Goal: Task Accomplishment & Management: Manage account settings

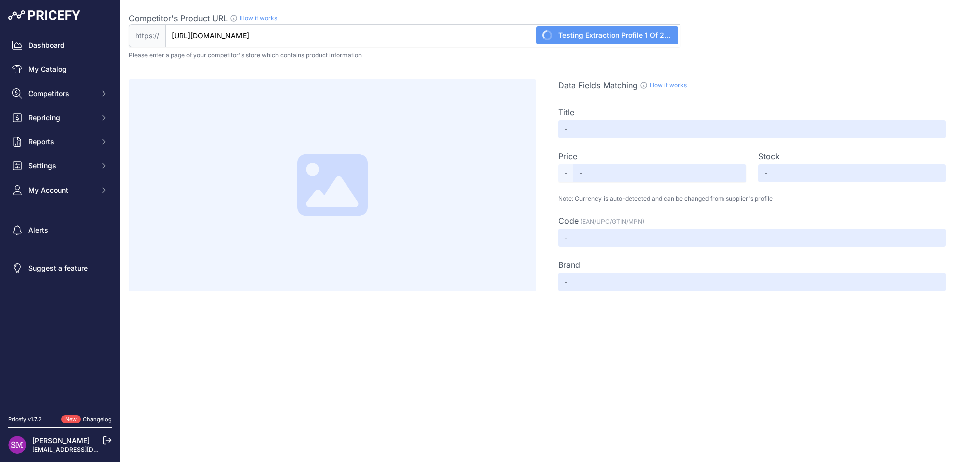
type input "Lifetime Double Adventure Tower with Monkey Bars - 90966"
type input "4046"
type input "Not Found"
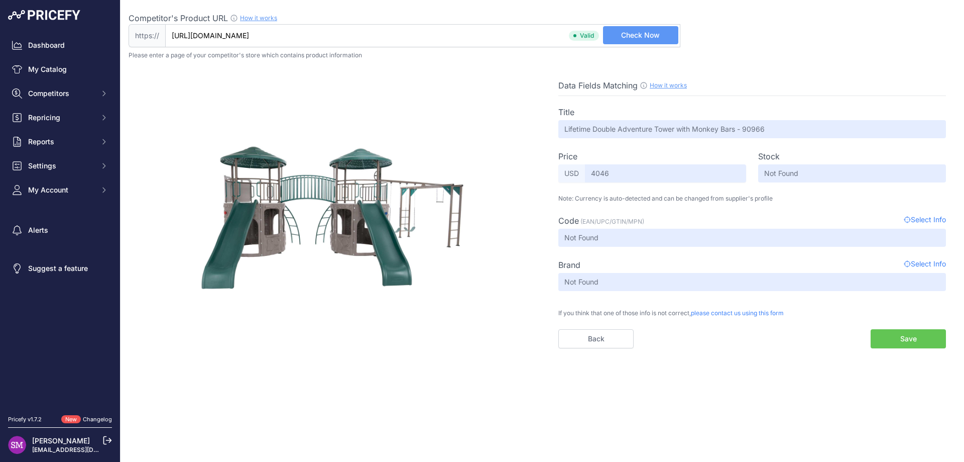
click at [916, 217] on span "Select Info" at bounding box center [925, 220] width 42 height 12
type input "backyardoas.com/products/lifetime-double-adventure-tower-with-monkey-bars-90966…"
click at [208, 32] on input "backyardoas.com/products/lifetime-double-adventure-tower-with-monkey-bars-90966…" at bounding box center [422, 35] width 515 height 23
paste input "http://backyardoas.com/products/lifetime-double-adventure-tower-with-monkey-bar…"
drag, startPoint x: 185, startPoint y: 36, endPoint x: 100, endPoint y: 29, distance: 85.7
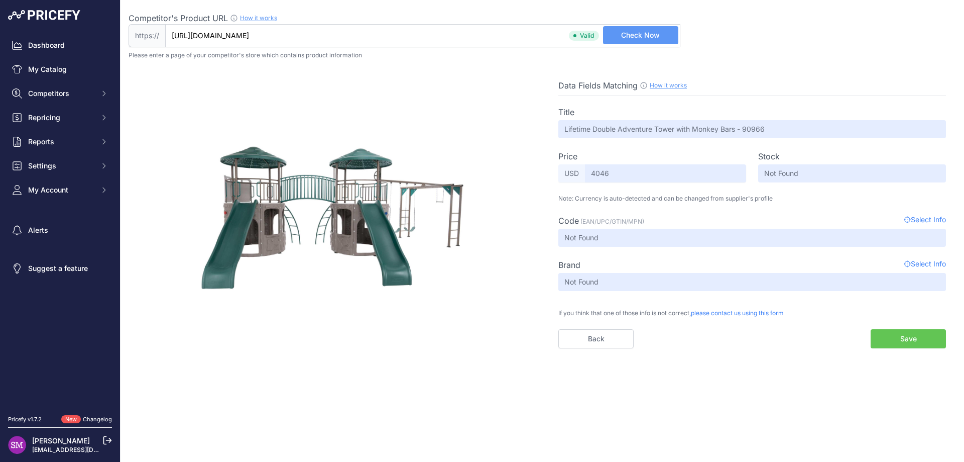
click at [100, 29] on div "Dashboard My Catalog Competitors Competitors Monitored URLs MAP infringements R…" at bounding box center [482, 231] width 964 height 462
type input "backyardoas.com/products/lifetime-double-adventure-tower-with-monkey-bars-90966…"
click at [342, 89] on img at bounding box center [332, 217] width 276 height 276
click at [324, 31] on input "backyardoas.com/products/lifetime-double-adventure-tower-with-monkey-bars-90966…" at bounding box center [422, 35] width 515 height 23
click at [293, 35] on input "backyardoas.com/products/lifetime-double-adventure-tower-with-monkey-bars-90966…" at bounding box center [422, 35] width 515 height 23
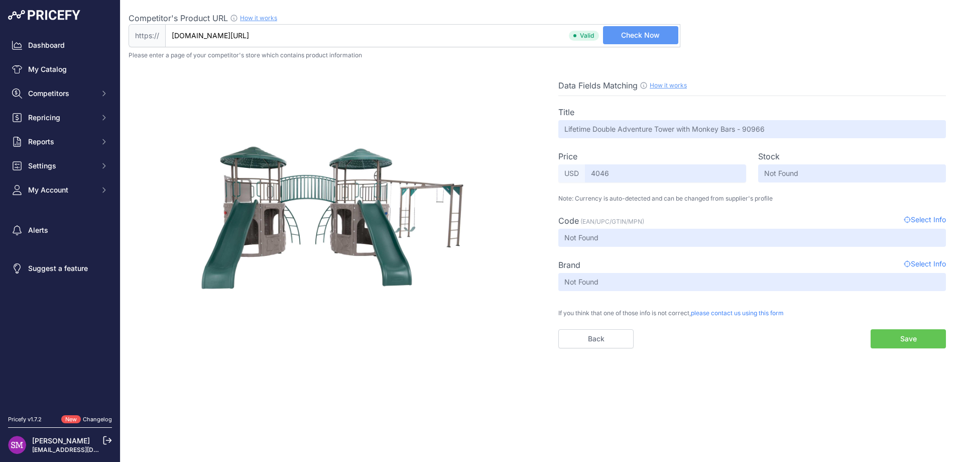
click at [293, 35] on input "backyardoas.com/products/lifetime-double-adventure-tower-with-monkey-bars-90966…" at bounding box center [422, 35] width 515 height 23
click at [632, 39] on span "Check Now" at bounding box center [640, 35] width 39 height 10
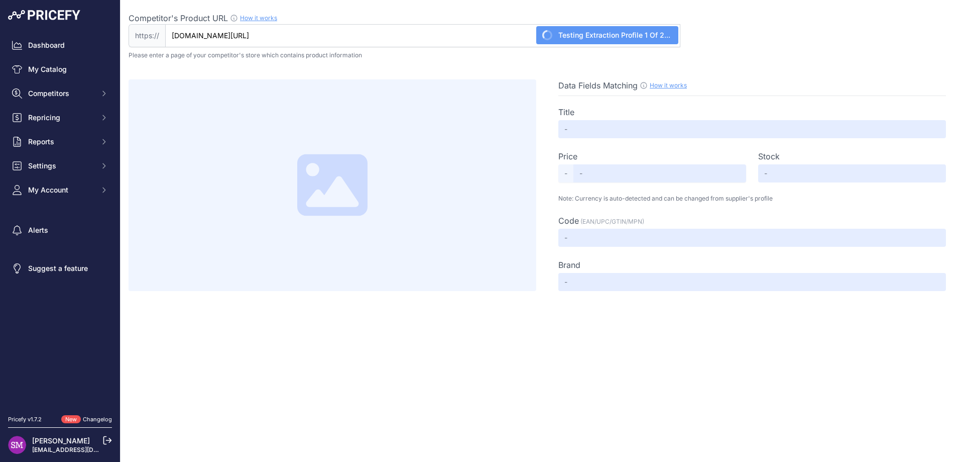
type input "Lifetime Double Adventure Tower with Monkey Bars - 90966"
type input "4046"
type input "Not Found"
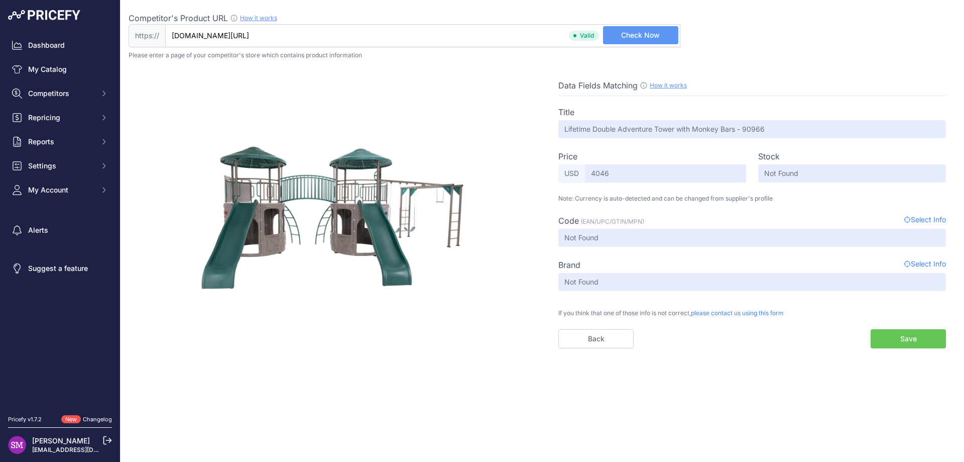
click at [922, 220] on span "Select Info" at bounding box center [925, 220] width 42 height 12
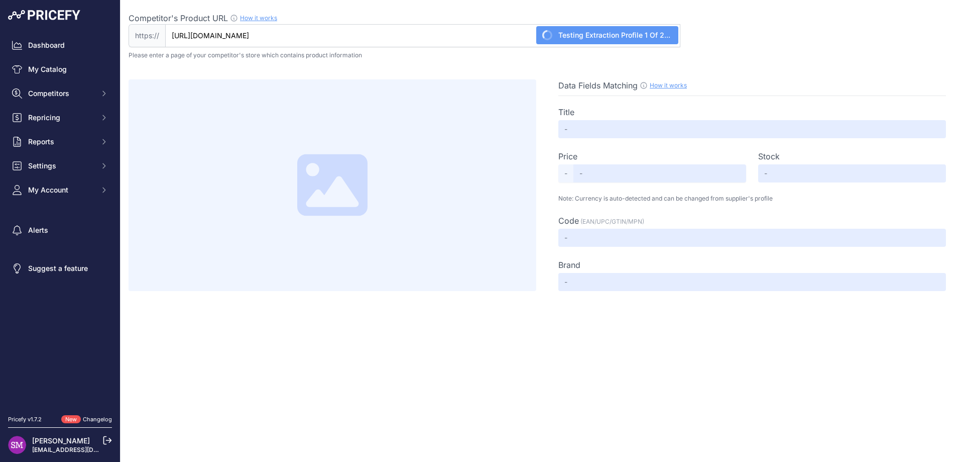
type input "Lifetime Double Adventure Tower with Monkey Bars - 90966"
type input "4046"
type input "Not Found"
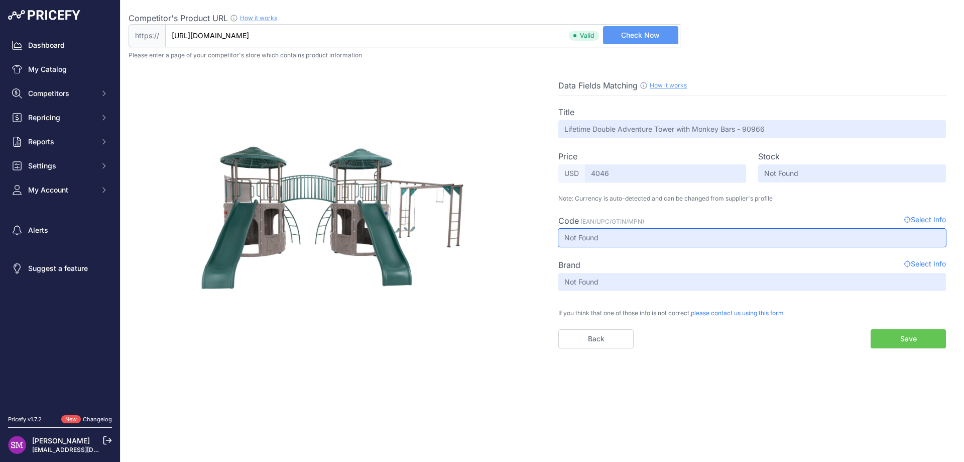
click at [591, 236] on input "Not Found" at bounding box center [752, 238] width 388 height 18
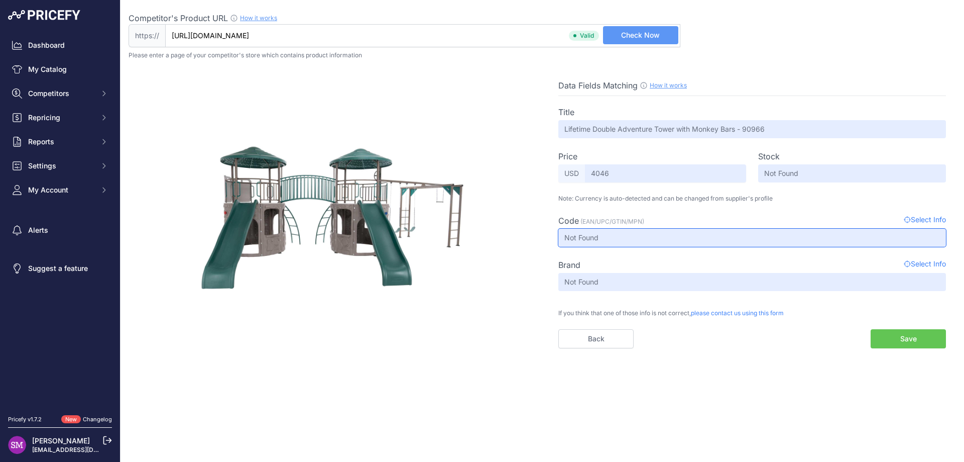
click at [591, 236] on input "Not Found" at bounding box center [752, 238] width 388 height 18
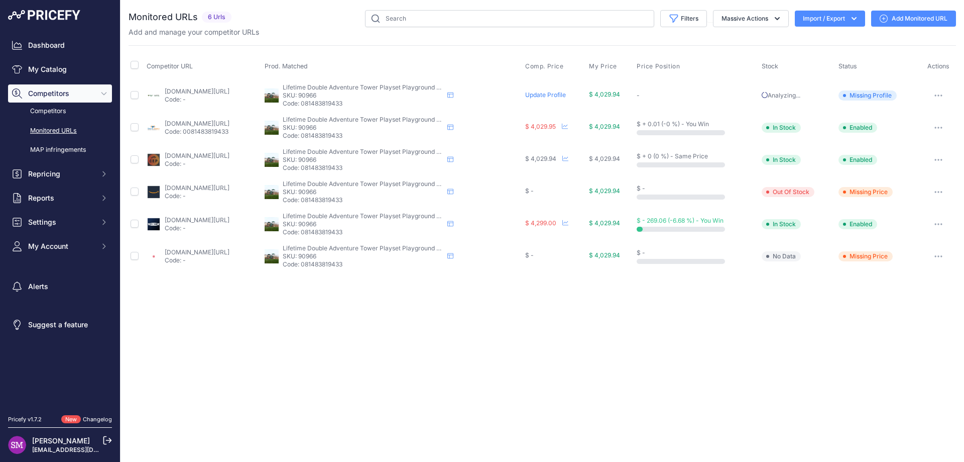
click at [940, 194] on button "button" at bounding box center [939, 192] width 20 height 14
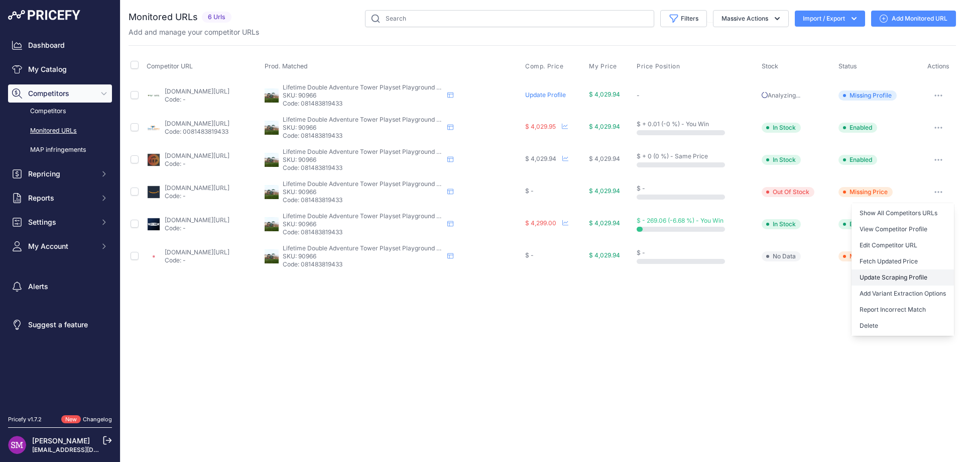
click at [880, 274] on link "Update Scraping Profile" at bounding box center [903, 277] width 102 height 16
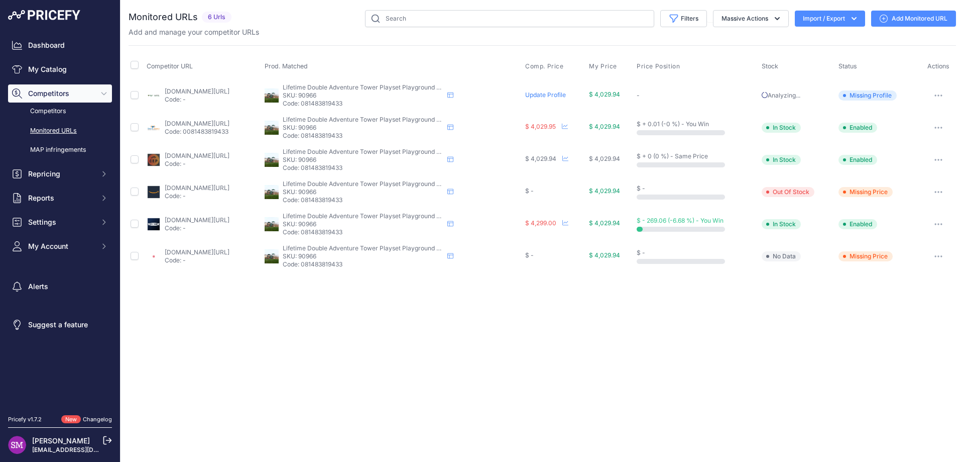
click at [941, 192] on icon "button" at bounding box center [939, 192] width 8 height 2
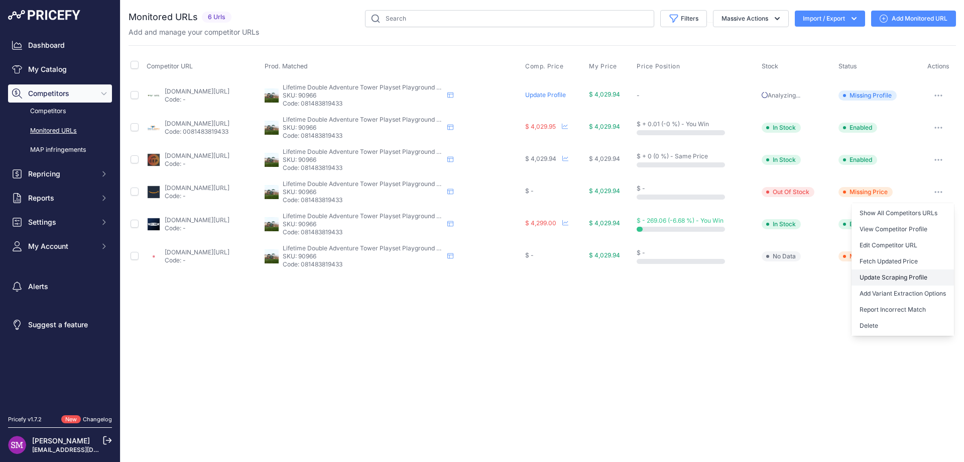
click at [890, 276] on link "Update Scraping Profile" at bounding box center [903, 277] width 102 height 16
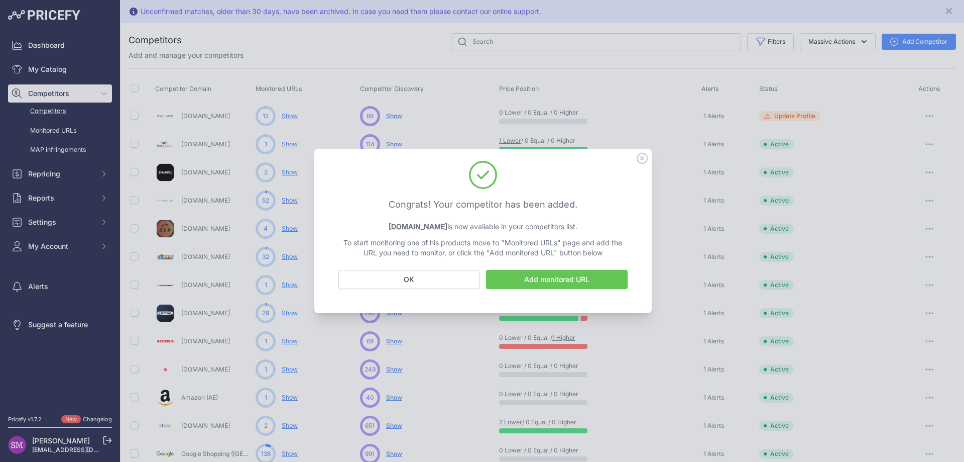
click at [518, 280] on link "Add monitored URL" at bounding box center [557, 279] width 142 height 19
click at [434, 277] on button "OK" at bounding box center [410, 279] width 142 height 19
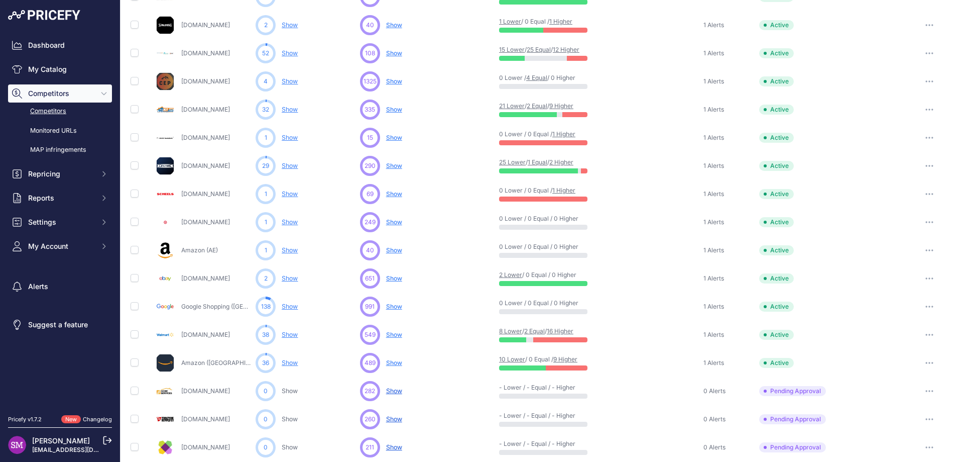
scroll to position [151, 0]
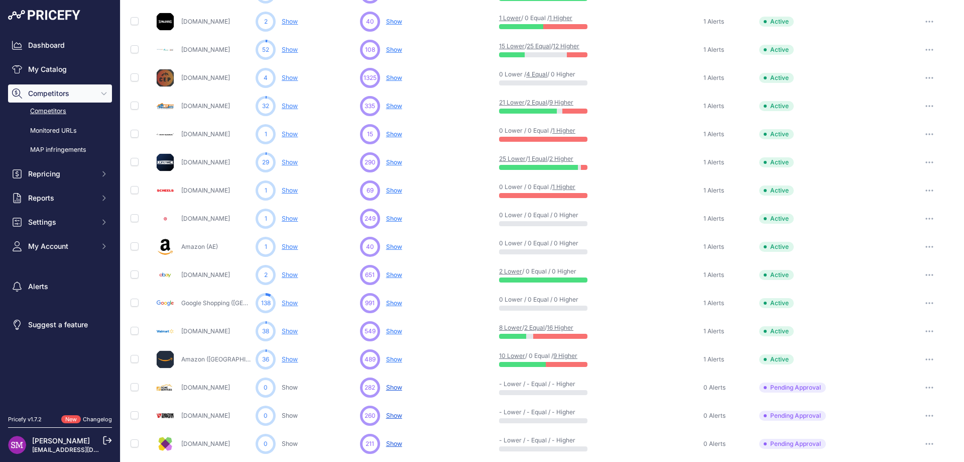
click at [206, 249] on link "Amazon (AE)" at bounding box center [199, 247] width 37 height 8
click at [924, 243] on button "button" at bounding box center [930, 247] width 20 height 14
click at [0, 0] on button "Delete" at bounding box center [0, 0] width 0 height 0
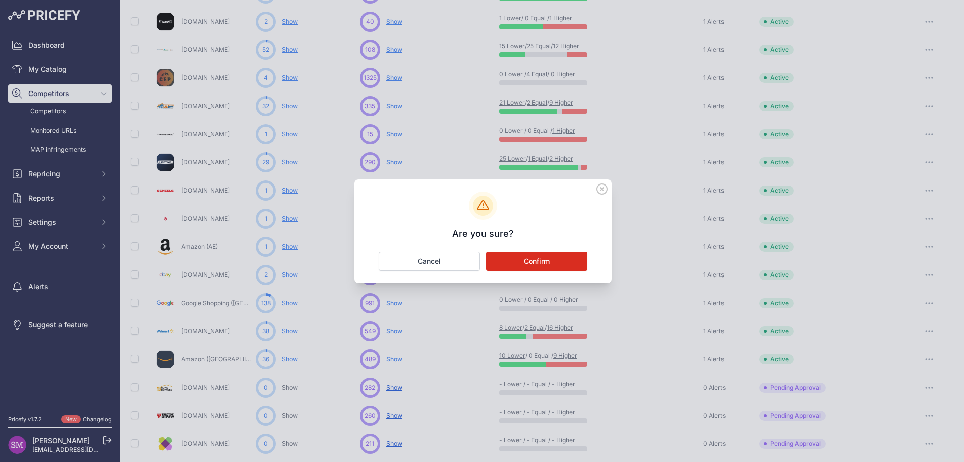
click at [535, 257] on button "Confirm" at bounding box center [536, 261] width 101 height 19
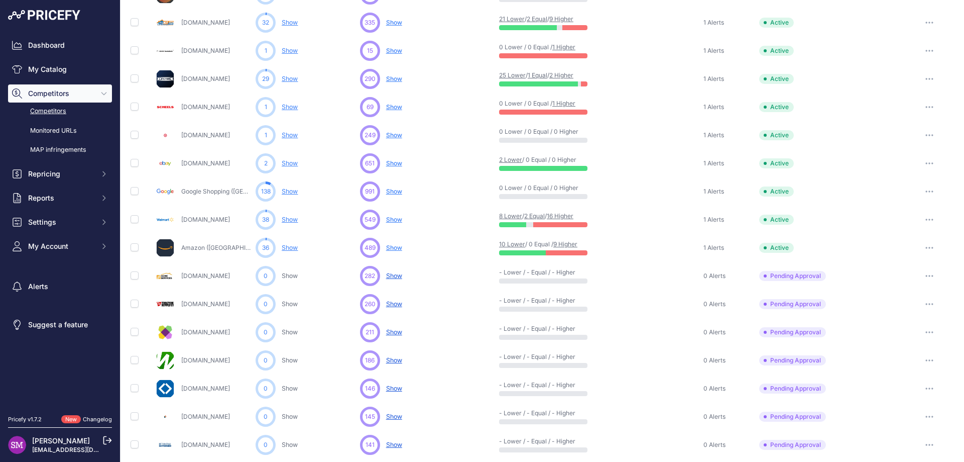
scroll to position [252, 0]
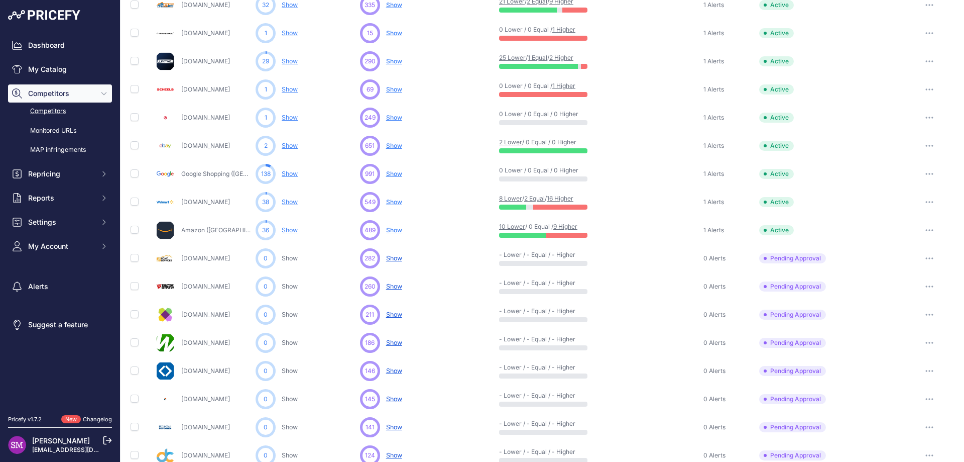
click at [922, 284] on button "button" at bounding box center [930, 286] width 20 height 14
click at [896, 325] on button "Approve Competitor" at bounding box center [913, 323] width 82 height 16
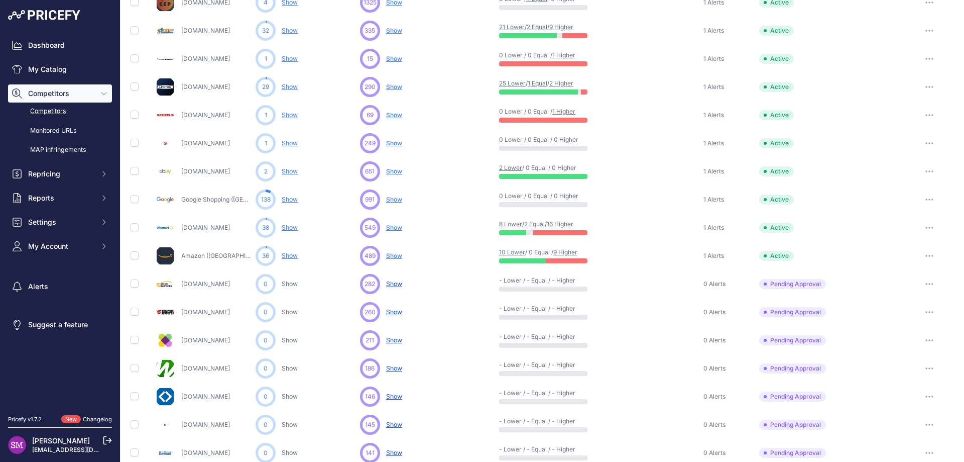
scroll to position [277, 0]
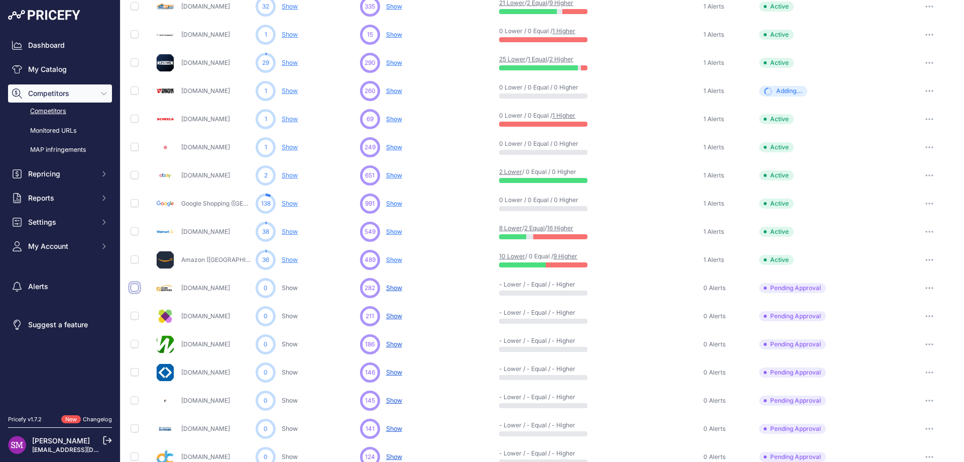
click at [134, 287] on input "checkbox" at bounding box center [135, 287] width 8 height 8
checkbox input "true"
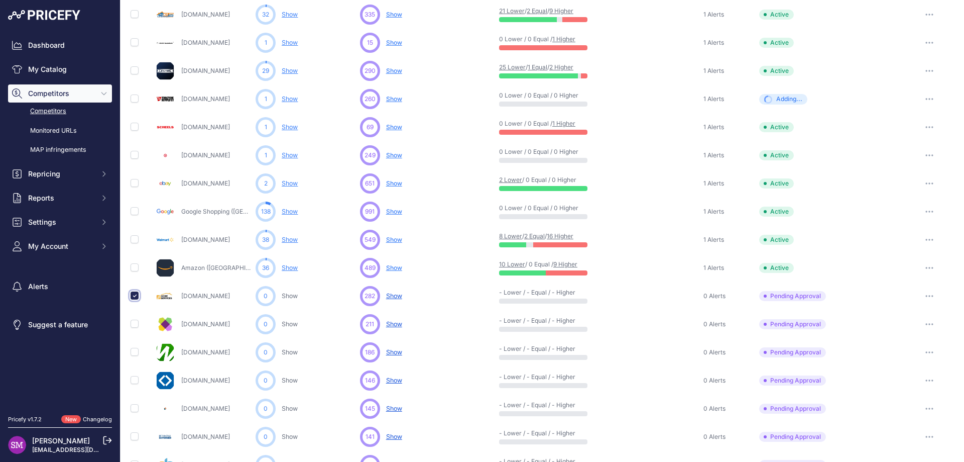
scroll to position [285, 0]
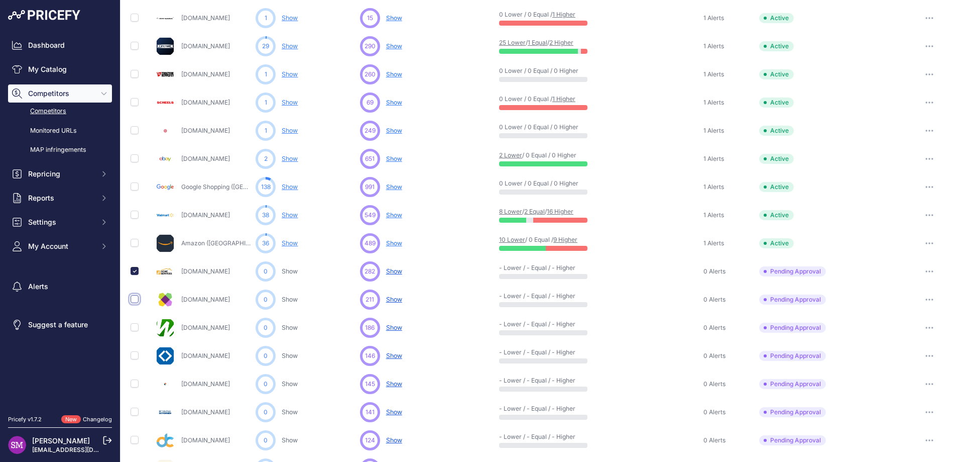
click at [136, 301] on input "checkbox" at bounding box center [135, 299] width 8 height 8
checkbox input "true"
click at [136, 327] on input "checkbox" at bounding box center [135, 327] width 8 height 8
checkbox input "true"
click at [135, 357] on input "checkbox" at bounding box center [135, 355] width 8 height 8
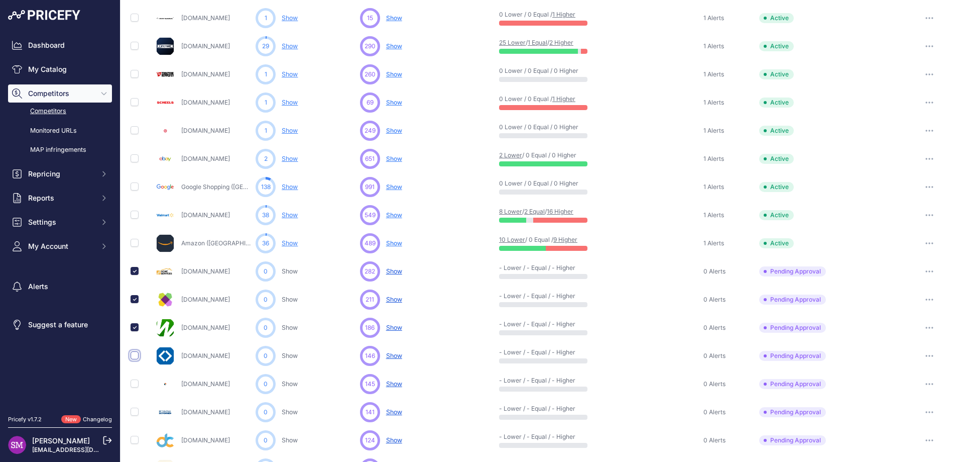
checkbox input "true"
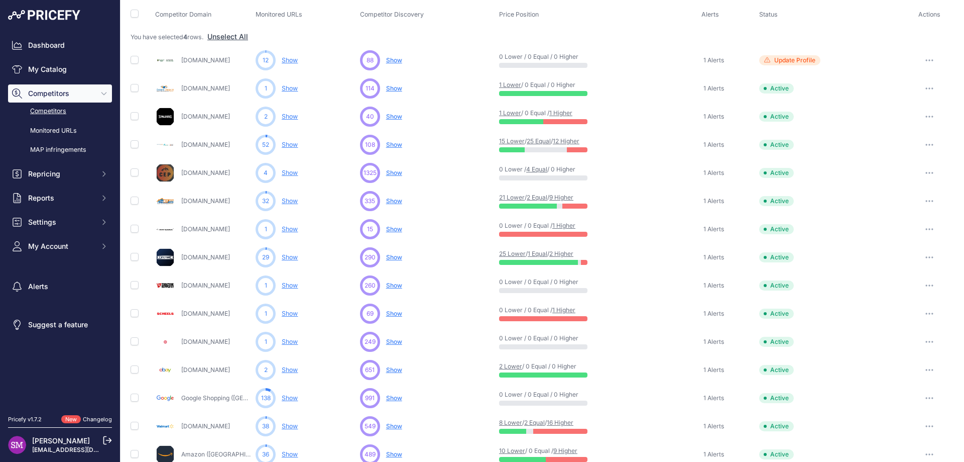
scroll to position [0, 0]
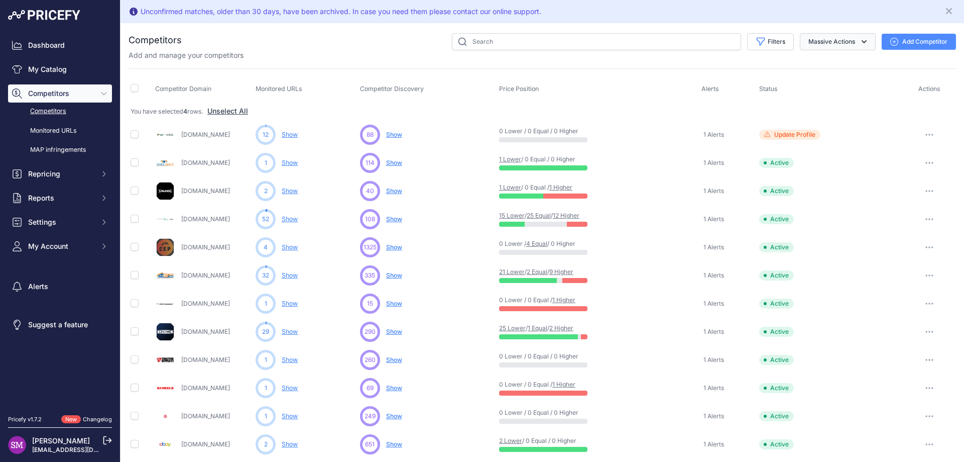
click at [838, 42] on button "Massive Actions" at bounding box center [838, 41] width 76 height 17
click at [751, 22] on div "Unconfirmed matches, older than 30 days, have been archived. In case you need t…" at bounding box center [543, 11] width 844 height 23
click at [851, 42] on button "Massive Actions" at bounding box center [838, 41] width 76 height 17
click at [835, 24] on div "You are not connected to the internet. Competitors" at bounding box center [543, 444] width 828 height 842
click at [916, 42] on button "Add Competitor" at bounding box center [919, 42] width 74 height 16
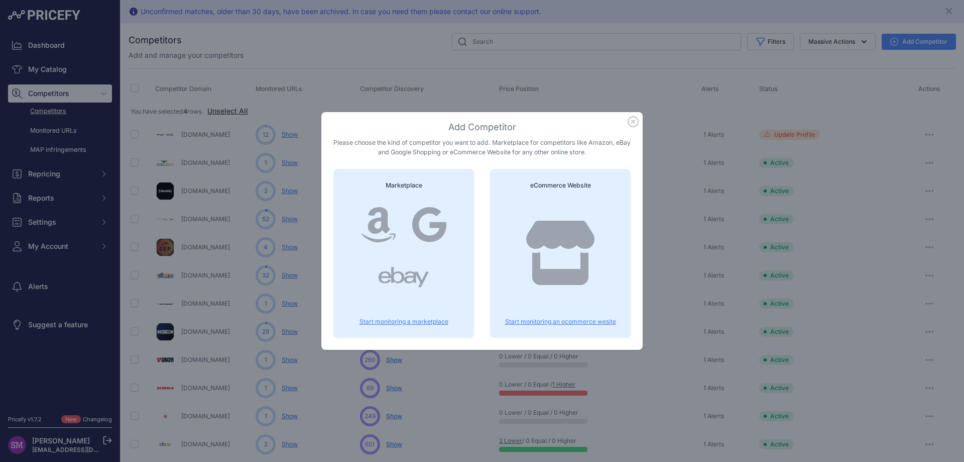
click at [629, 124] on div "Add Competitor Please choose the kind of competitor you want to add. Marketplac…" at bounding box center [481, 231] width 321 height 238
click at [633, 123] on icon "button" at bounding box center [633, 121] width 11 height 11
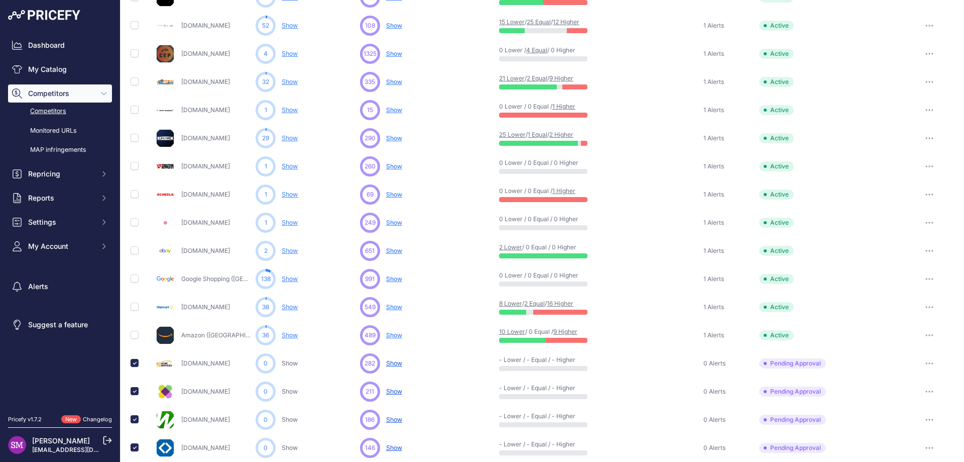
scroll to position [251, 0]
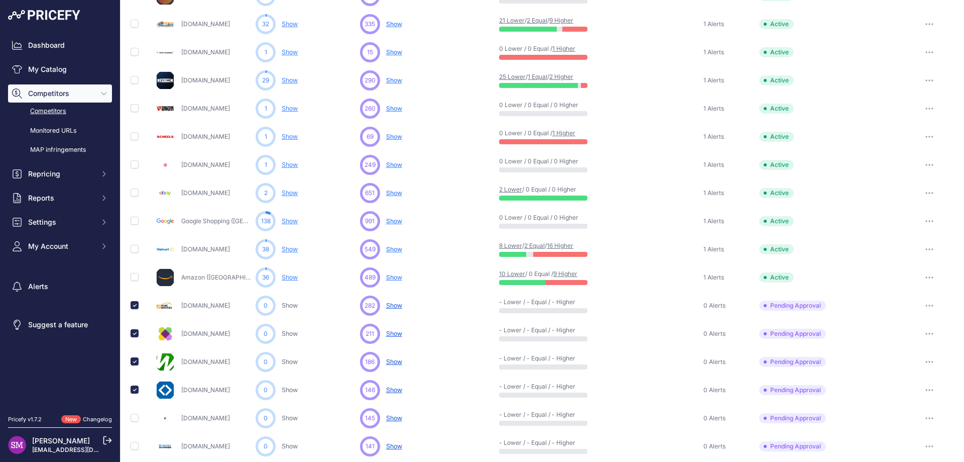
click at [911, 303] on div at bounding box center [930, 305] width 50 height 14
click at [921, 303] on button "button" at bounding box center [930, 305] width 20 height 14
click at [901, 340] on button "Approve Competitor" at bounding box center [913, 342] width 82 height 16
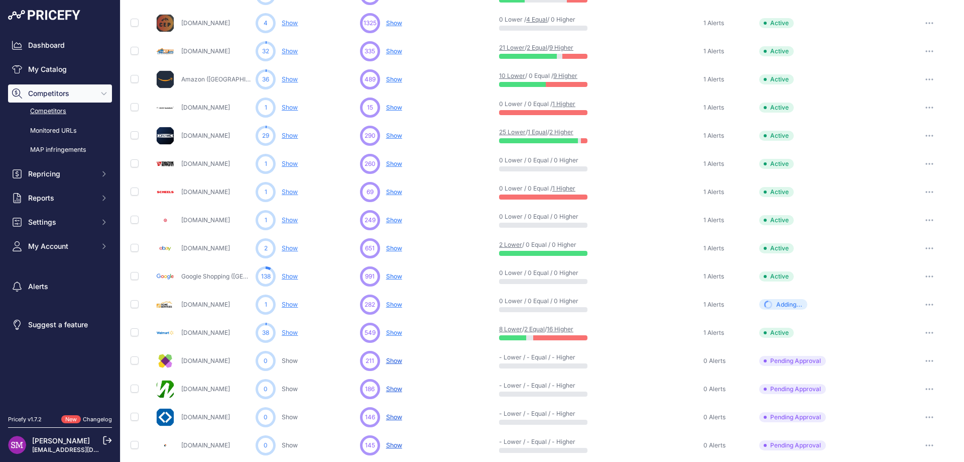
scroll to position [278, 0]
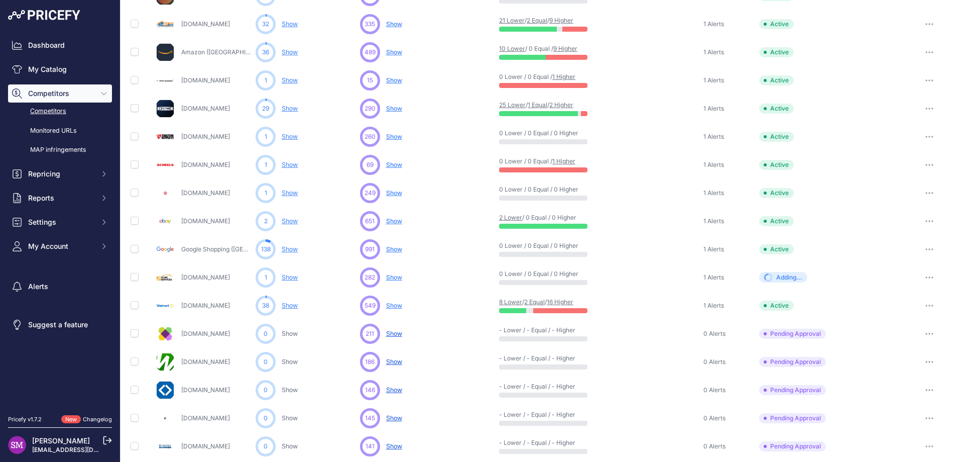
click at [926, 328] on button "button" at bounding box center [930, 333] width 20 height 14
click at [902, 372] on button "Approve Competitor" at bounding box center [913, 371] width 82 height 16
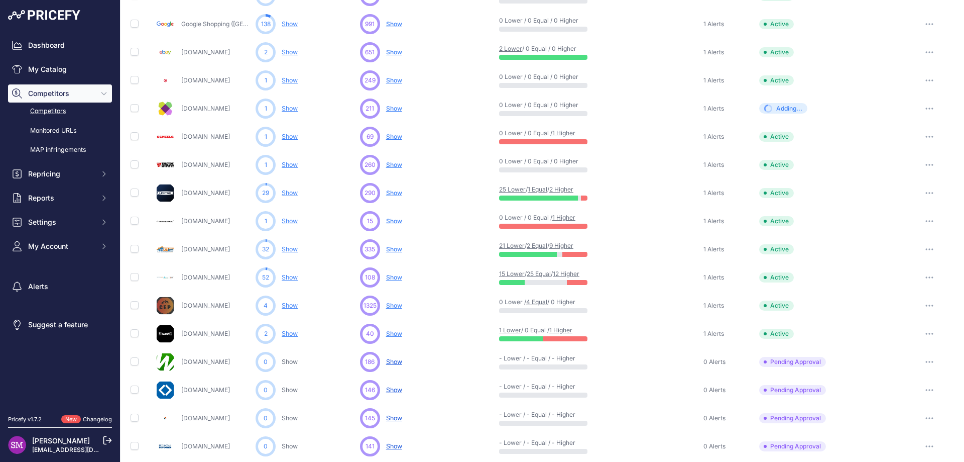
scroll to position [251, 0]
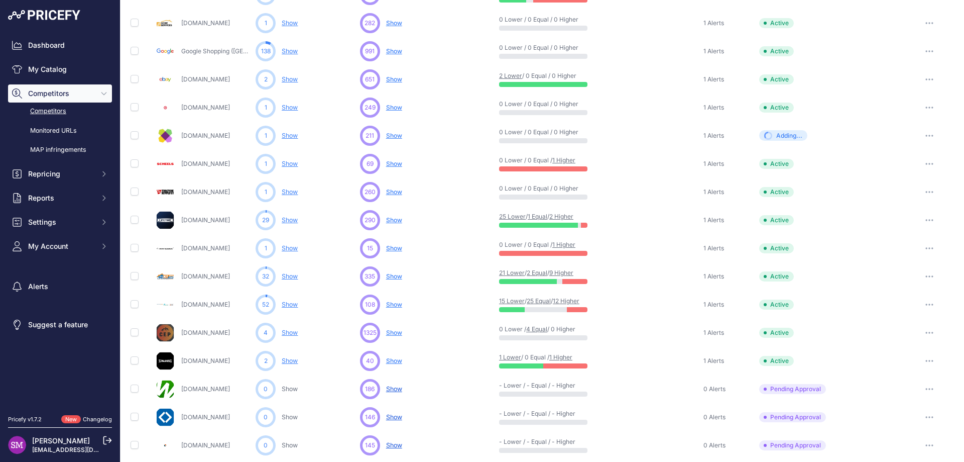
click at [926, 388] on icon "button" at bounding box center [930, 389] width 8 height 2
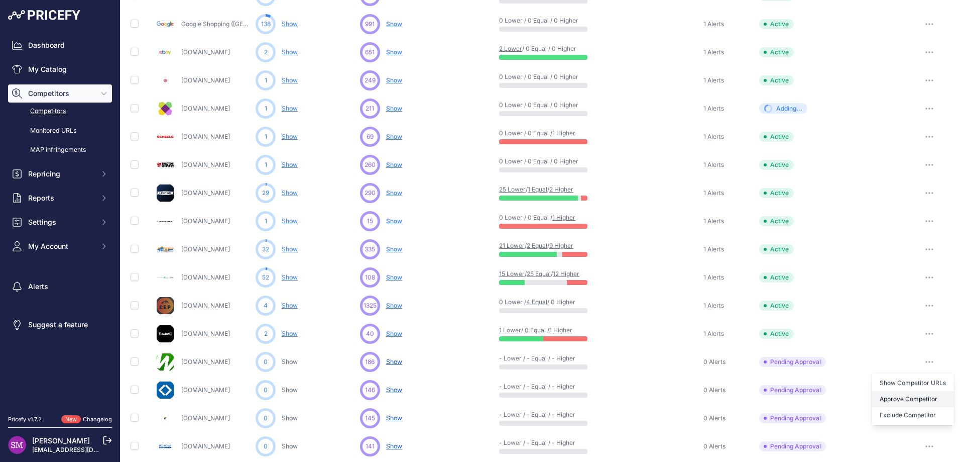
click at [897, 400] on button "Approve Competitor" at bounding box center [913, 399] width 82 height 16
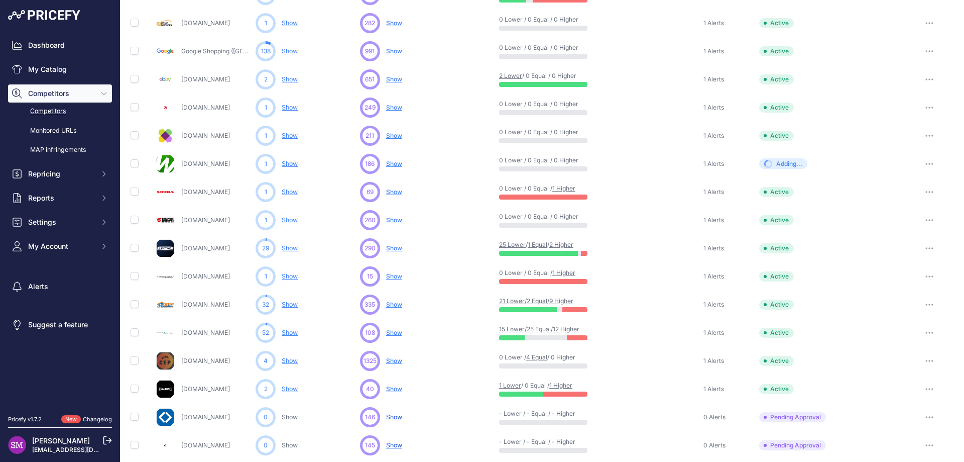
scroll to position [278, 0]
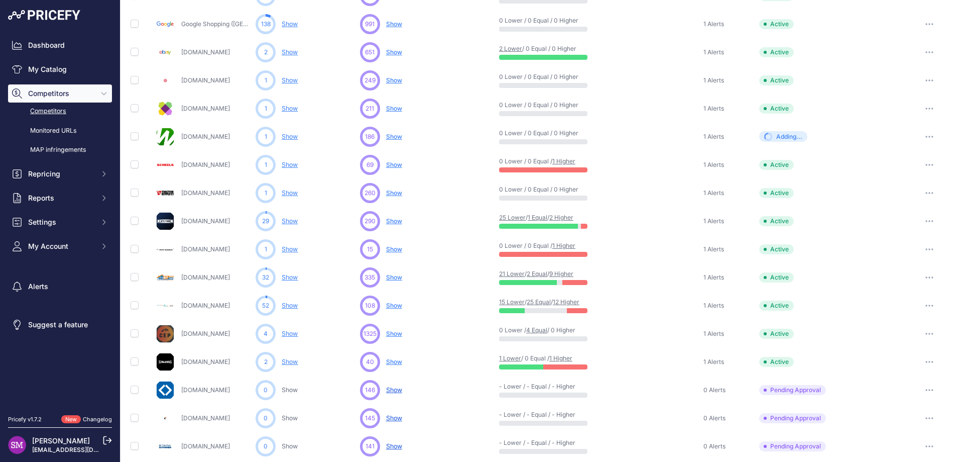
click at [920, 389] on button "button" at bounding box center [930, 390] width 20 height 14
click at [901, 424] on button "Approve Competitor" at bounding box center [913, 427] width 82 height 16
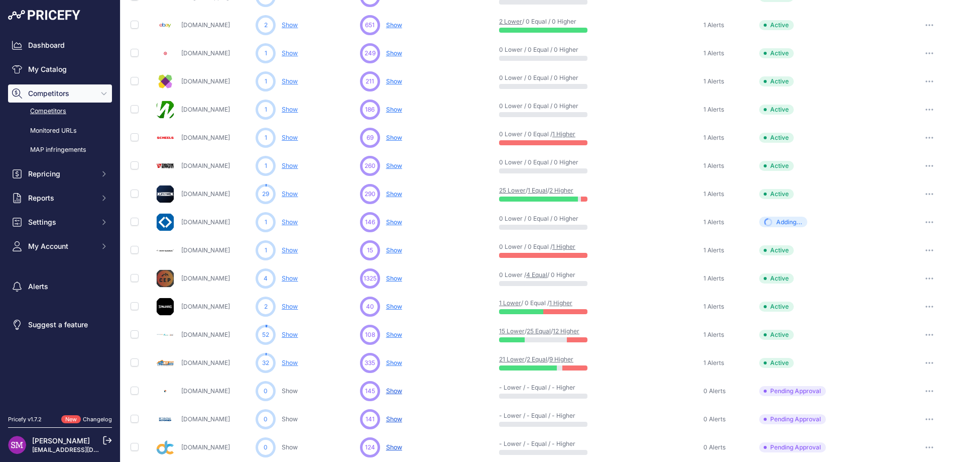
scroll to position [251, 0]
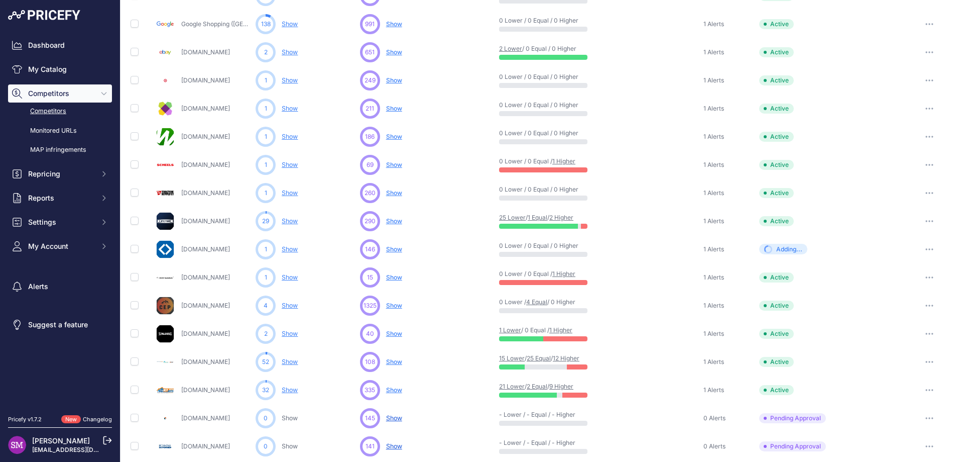
click at [390, 306] on span "Show" at bounding box center [394, 305] width 16 height 8
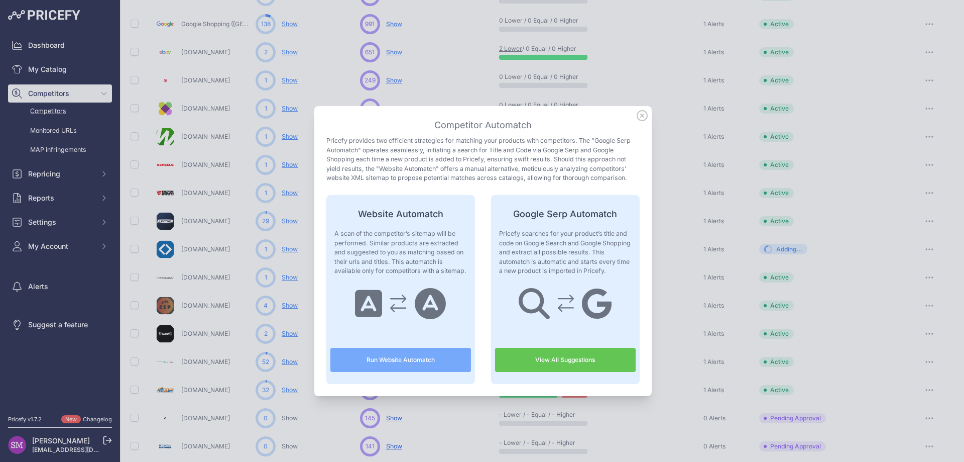
click at [638, 115] on icon at bounding box center [642, 115] width 10 height 10
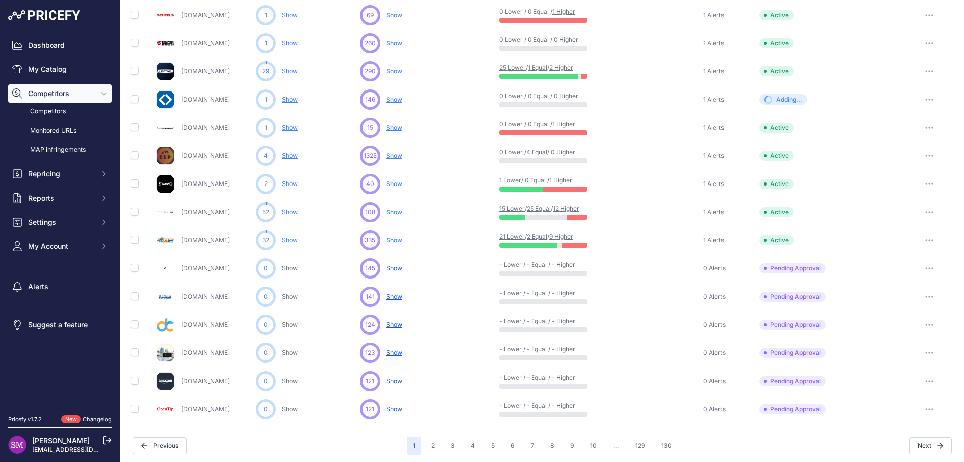
scroll to position [404, 0]
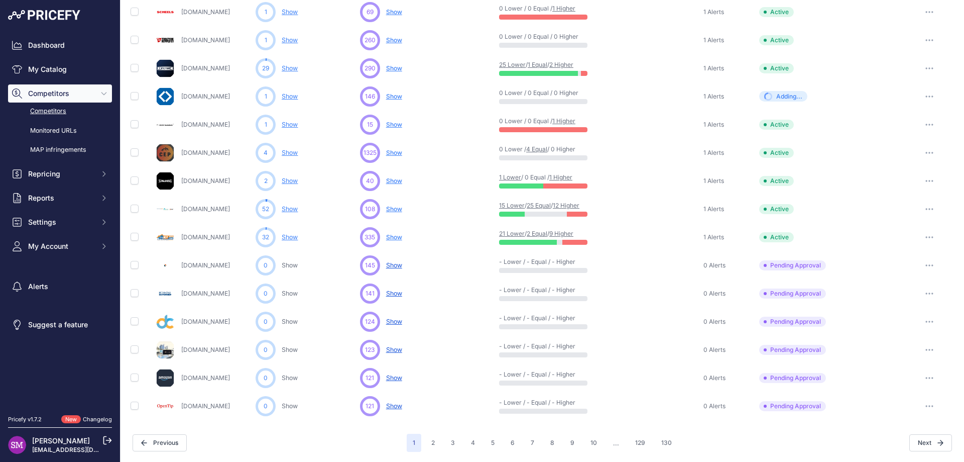
click at [923, 375] on button "button" at bounding box center [930, 378] width 20 height 14
click at [875, 432] on button "Exclude Competitor" at bounding box center [913, 431] width 82 height 16
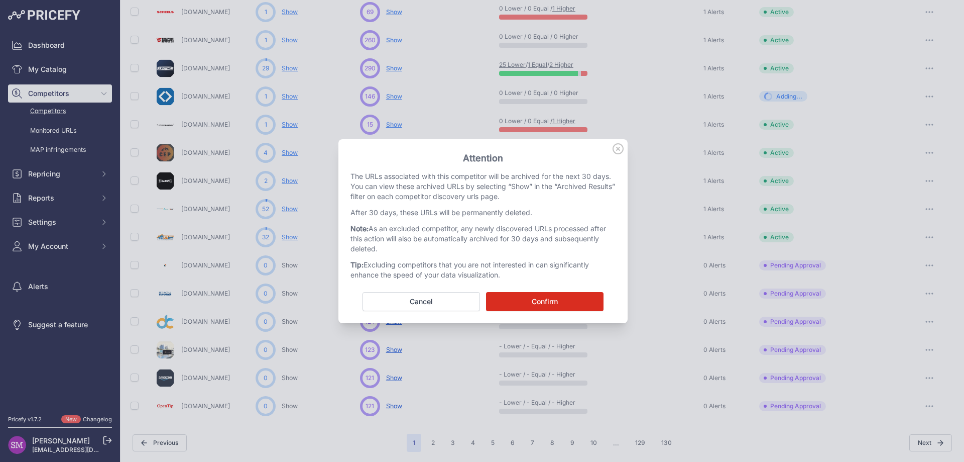
click at [518, 296] on button "Confirm" at bounding box center [545, 301] width 118 height 19
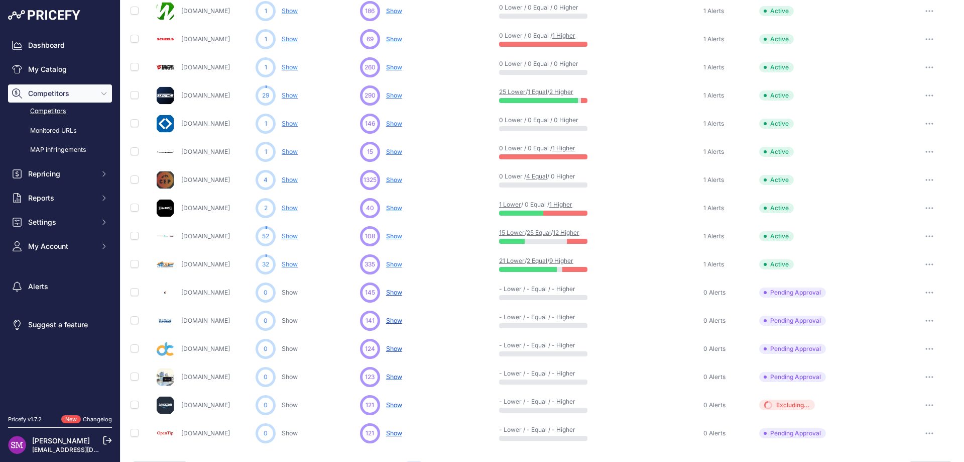
scroll to position [431, 0]
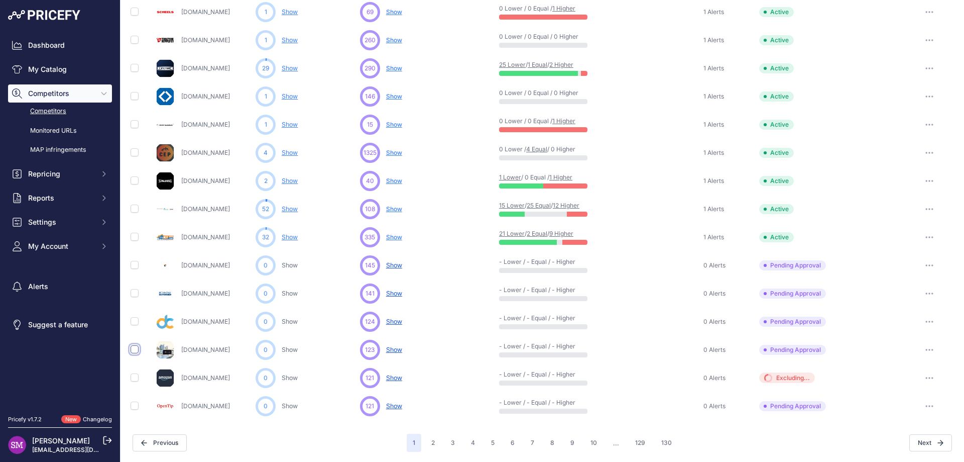
click at [135, 349] on input "checkbox" at bounding box center [135, 349] width 8 height 8
checkbox input "true"
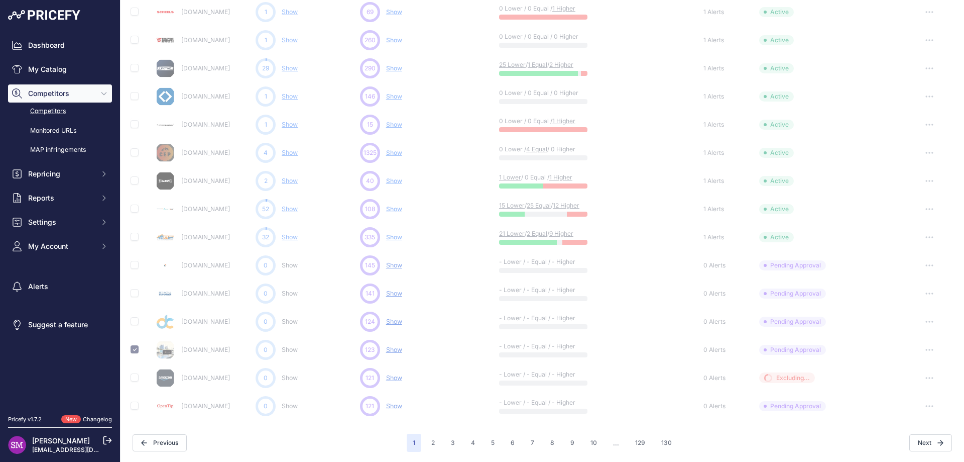
scroll to position [404, 0]
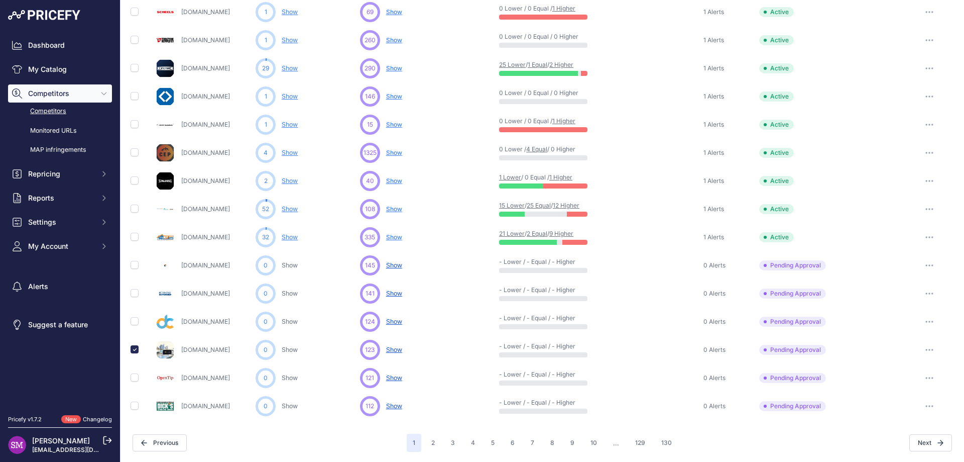
click at [932, 350] on icon "button" at bounding box center [932, 349] width 1 height 1
click at [921, 291] on button "button" at bounding box center [930, 293] width 20 height 14
click at [901, 329] on button "Approve Competitor" at bounding box center [913, 330] width 82 height 16
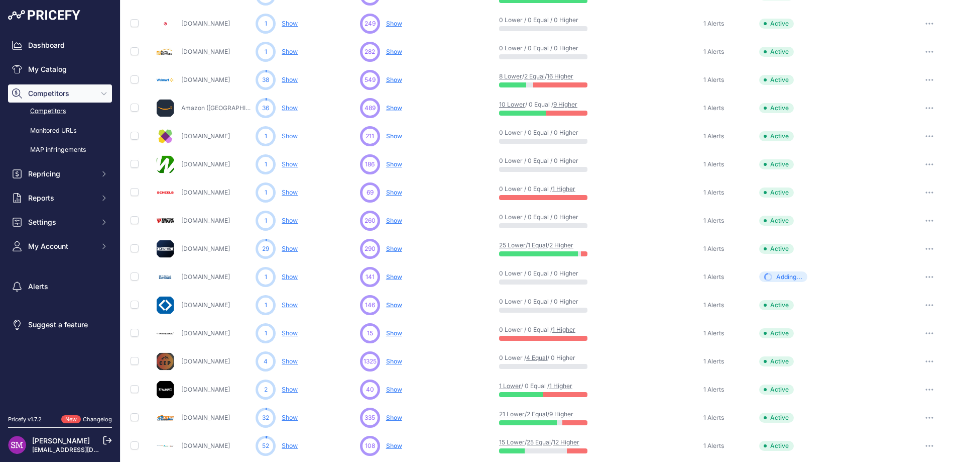
scroll to position [251, 0]
click at [392, 359] on span "Show" at bounding box center [394, 361] width 16 height 8
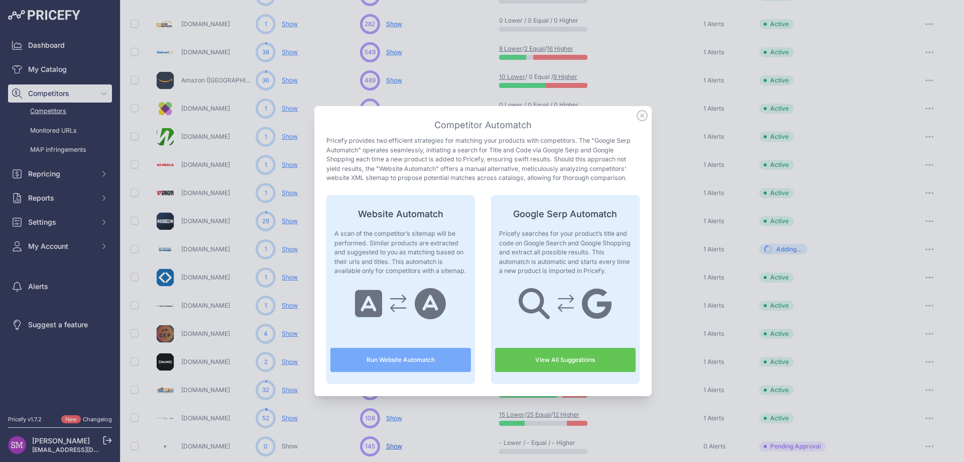
scroll to position [224, 0]
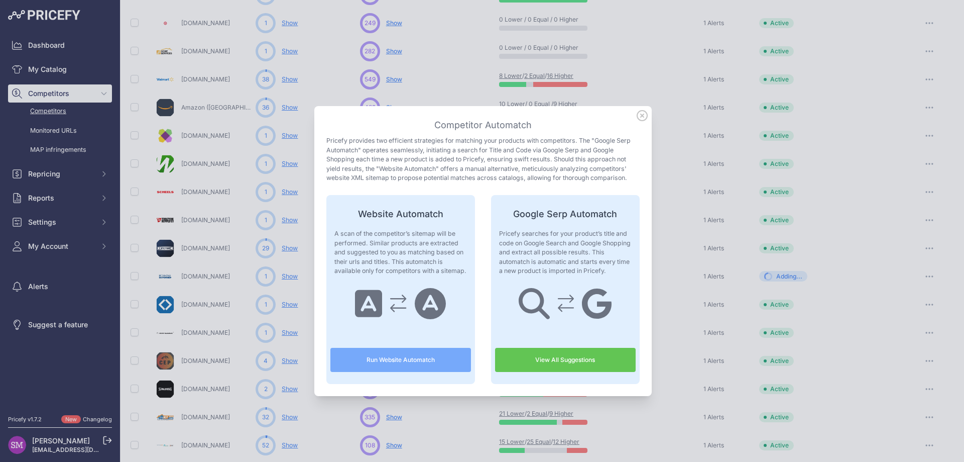
click at [638, 117] on icon at bounding box center [642, 115] width 11 height 11
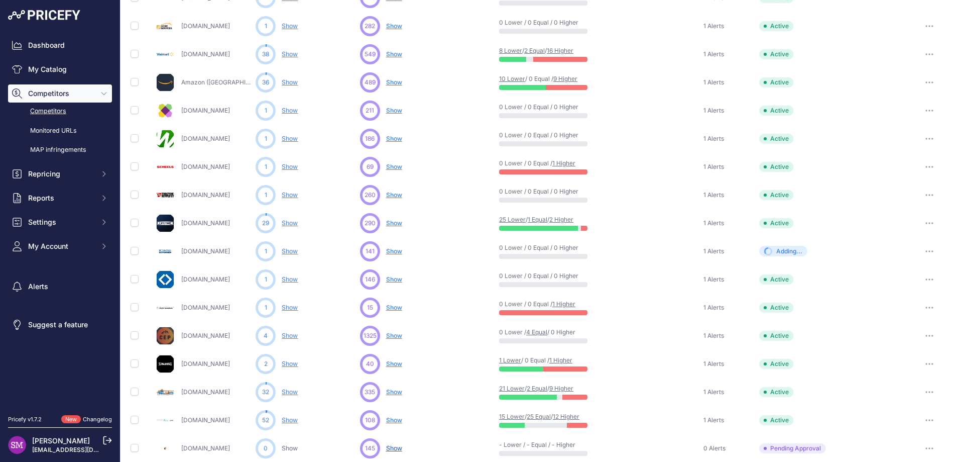
scroll to position [274, 0]
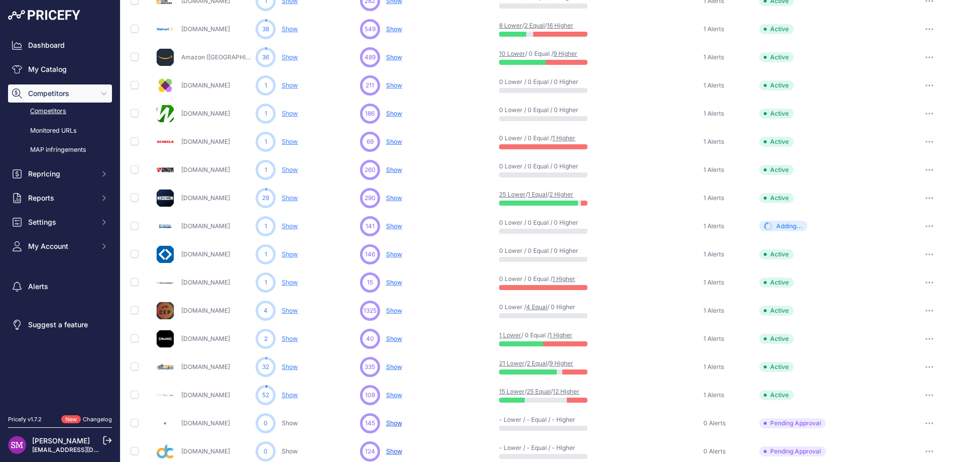
click at [392, 223] on span "Show" at bounding box center [394, 226] width 16 height 8
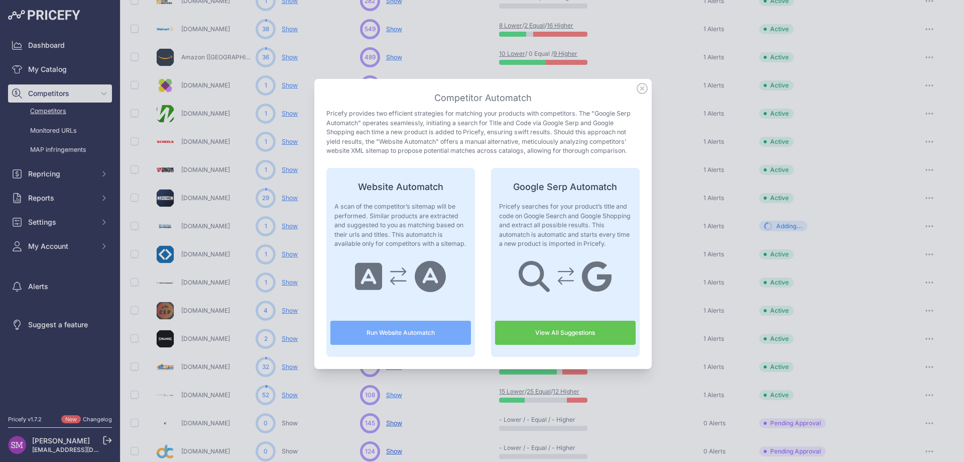
scroll to position [40, 0]
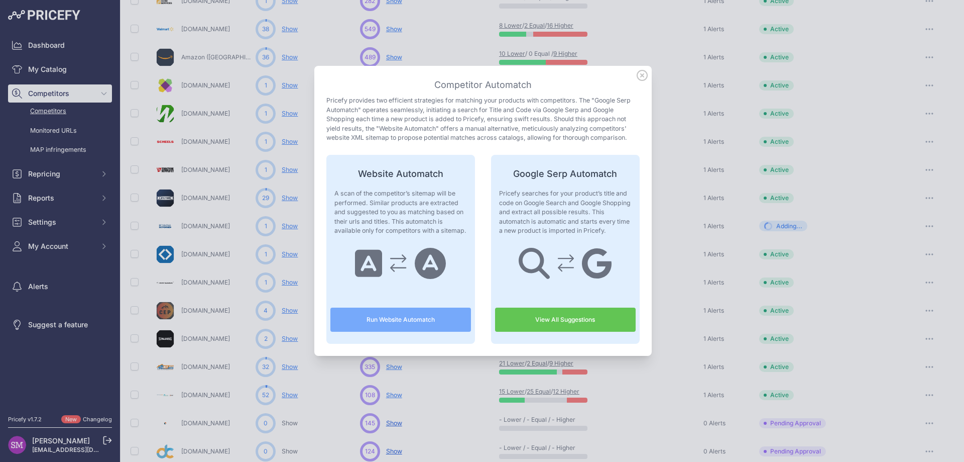
click at [637, 117] on div "Competitor Automatch Pricefy provides two efficient strategies for matching you…" at bounding box center [483, 211] width 338 height 290
click at [637, 76] on icon at bounding box center [642, 75] width 11 height 11
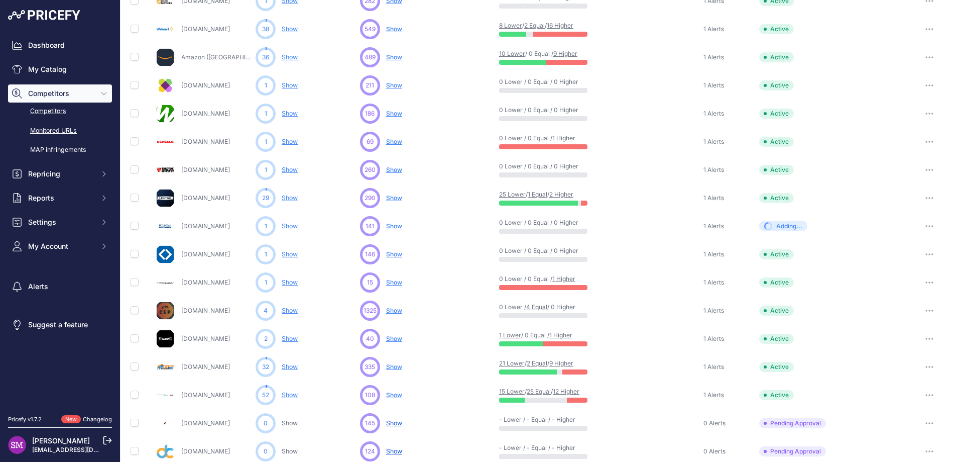
click at [59, 127] on link "Monitored URLs" at bounding box center [60, 131] width 104 height 18
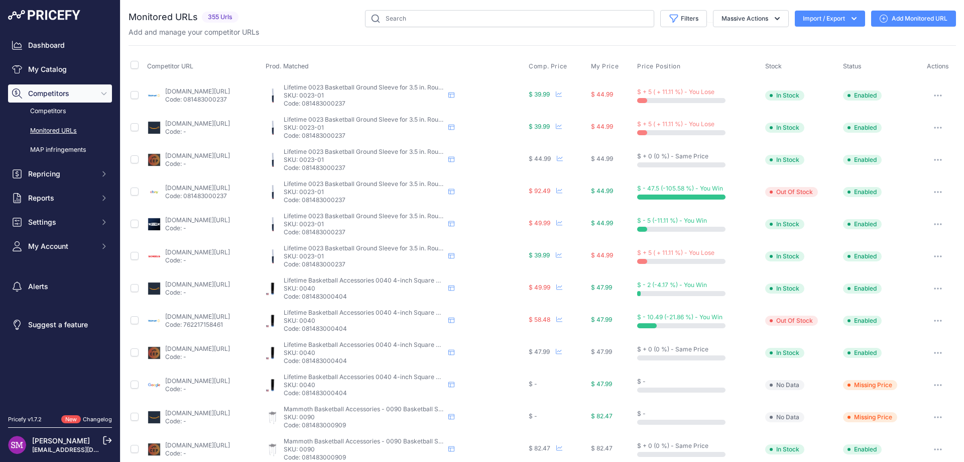
click at [227, 155] on link "competitiveedgeproducts.com/35-inch-round-ground-sleeve-0023-lifetime-basketbal…" at bounding box center [197, 156] width 65 height 8
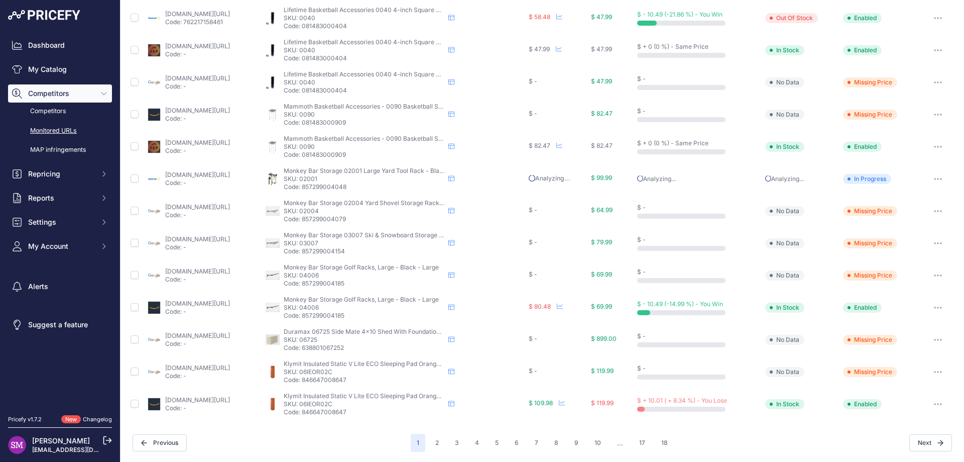
scroll to position [302, 0]
click at [64, 49] on link "Dashboard" at bounding box center [60, 45] width 104 height 18
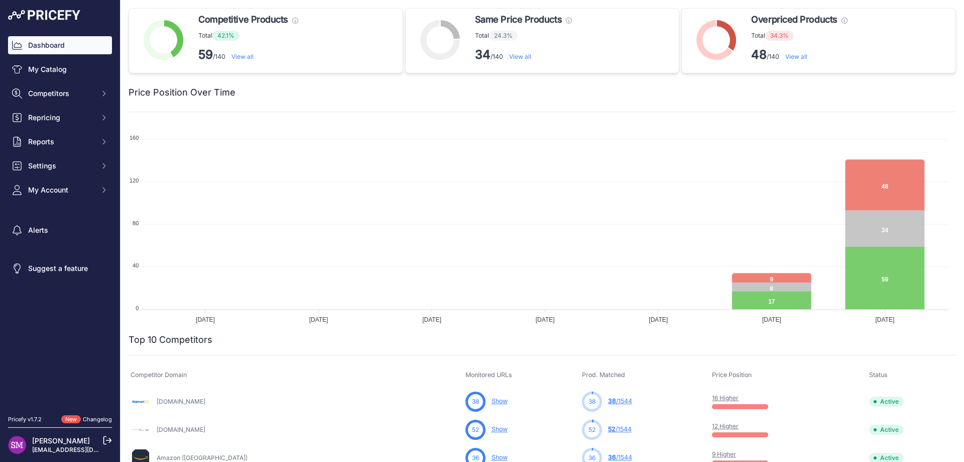
click at [250, 58] on link "View all" at bounding box center [243, 57] width 22 height 8
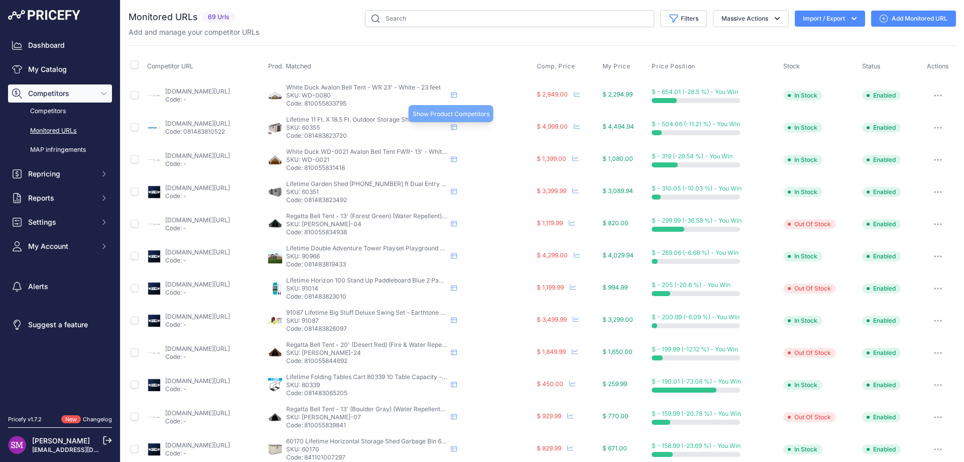
click at [457, 128] on icon at bounding box center [454, 127] width 6 height 6
